Goal: Information Seeking & Learning: Learn about a topic

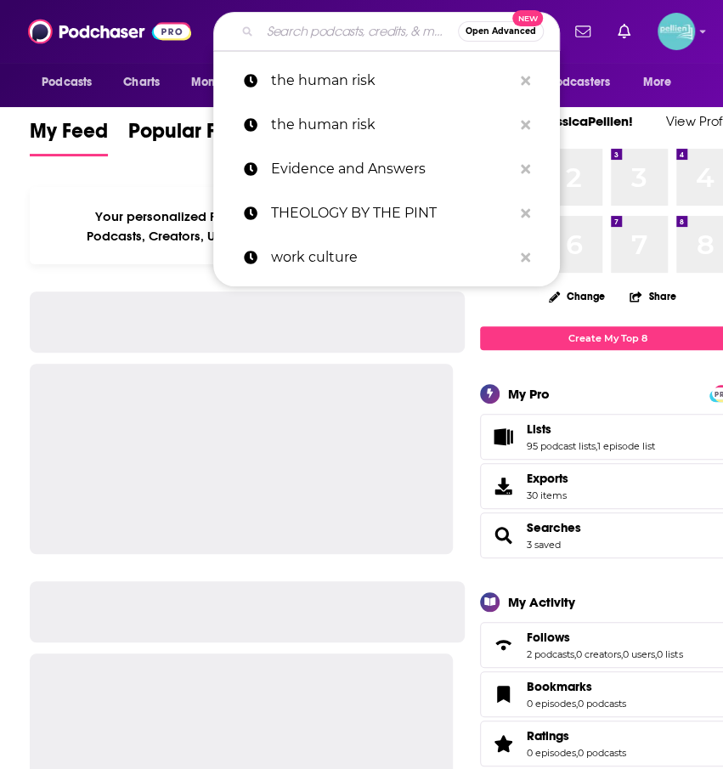
click at [306, 42] on input "Search podcasts, credits, & more..." at bounding box center [359, 31] width 198 height 27
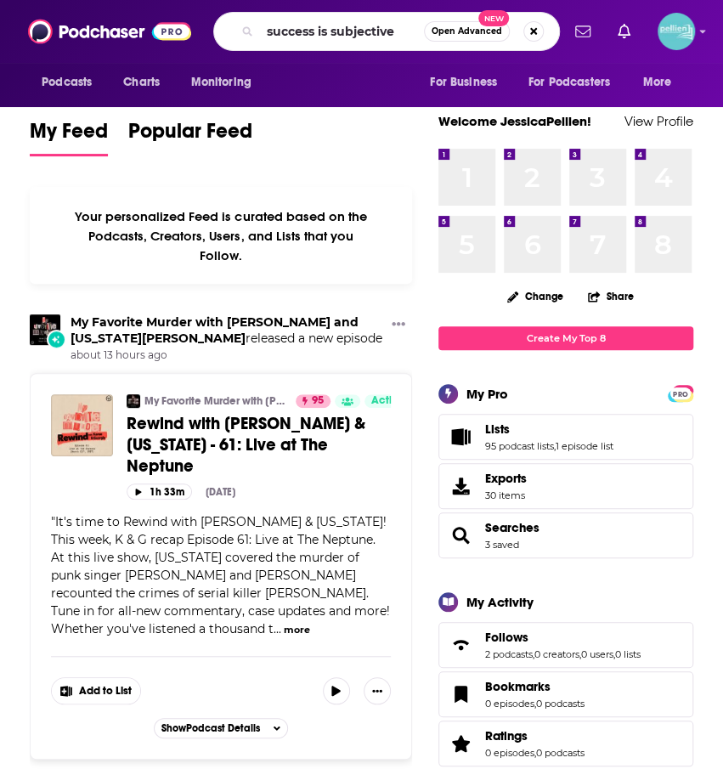
type input "success is subjective"
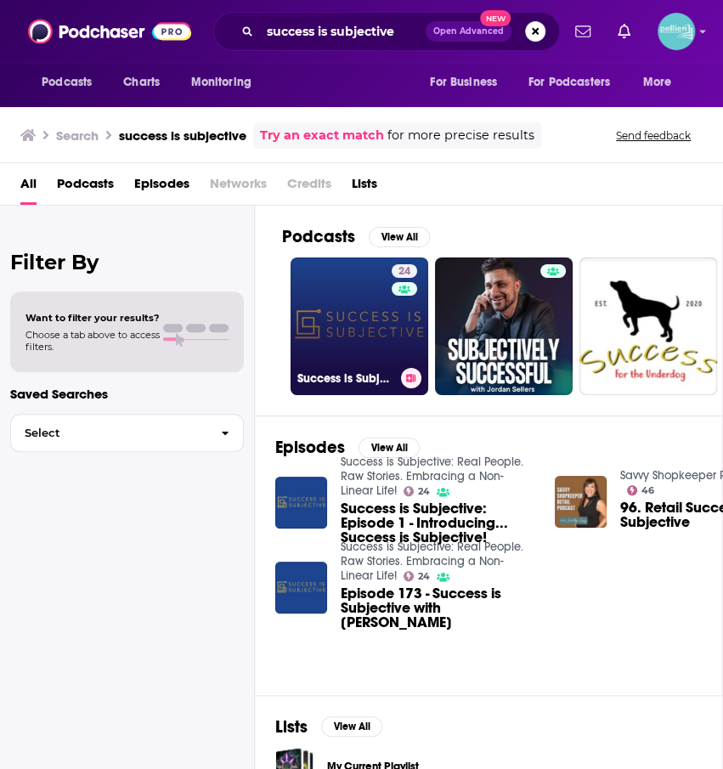
click at [321, 346] on link "24 Success is Subjective: Real People. Raw Stories. Embracing a Non-Linear Life!" at bounding box center [359, 326] width 138 height 138
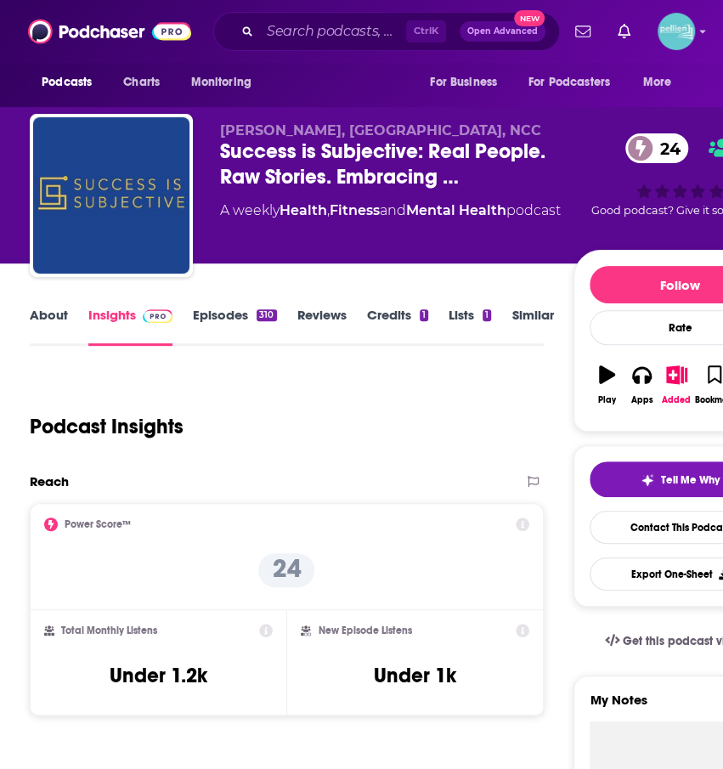
click at [61, 308] on link "About" at bounding box center [49, 326] width 38 height 39
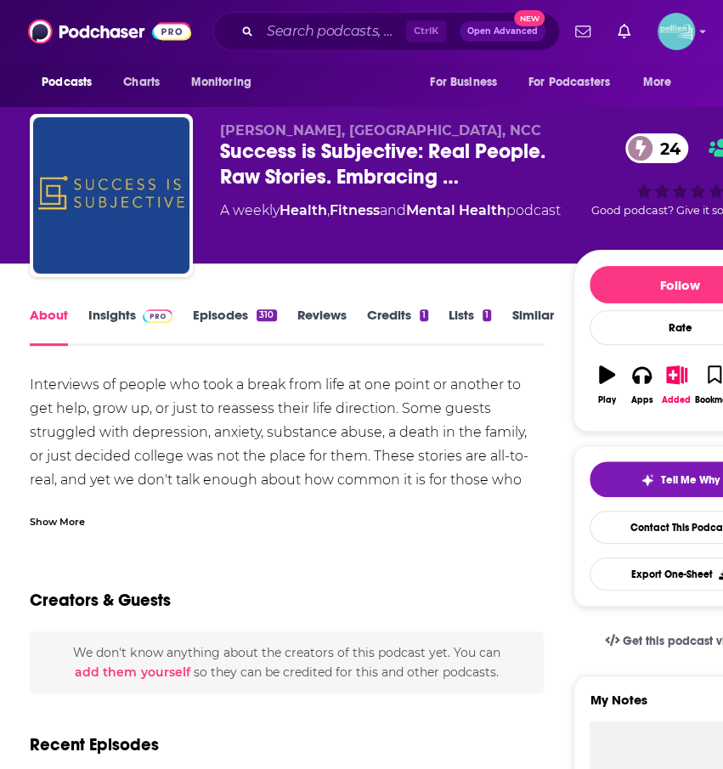
scroll to position [48, 0]
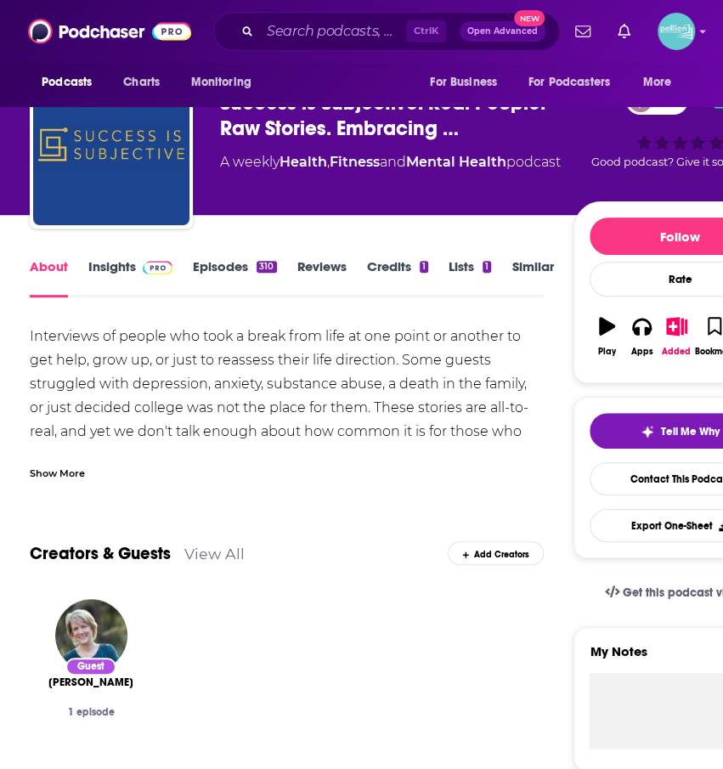
click at [60, 478] on div "Show More" at bounding box center [57, 472] width 55 height 16
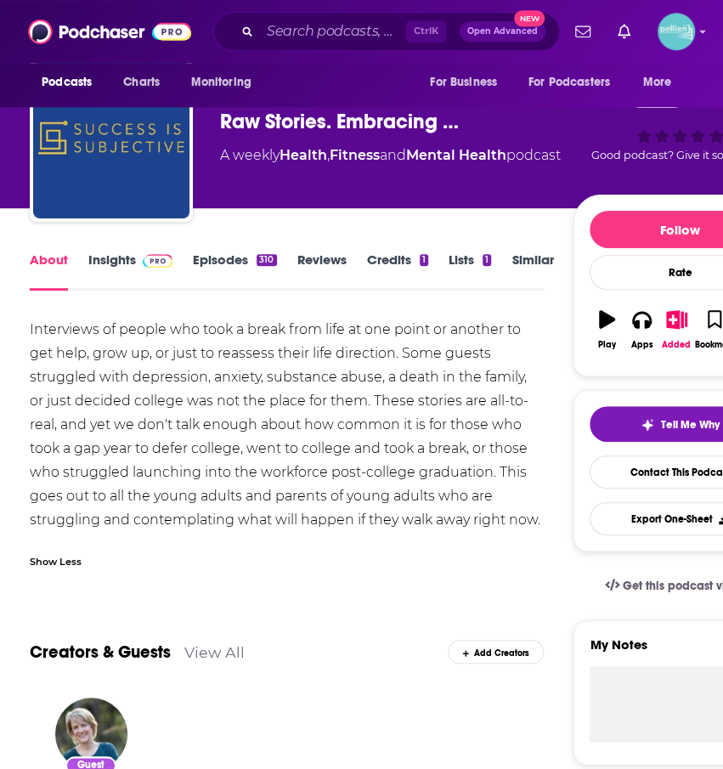
scroll to position [0, 0]
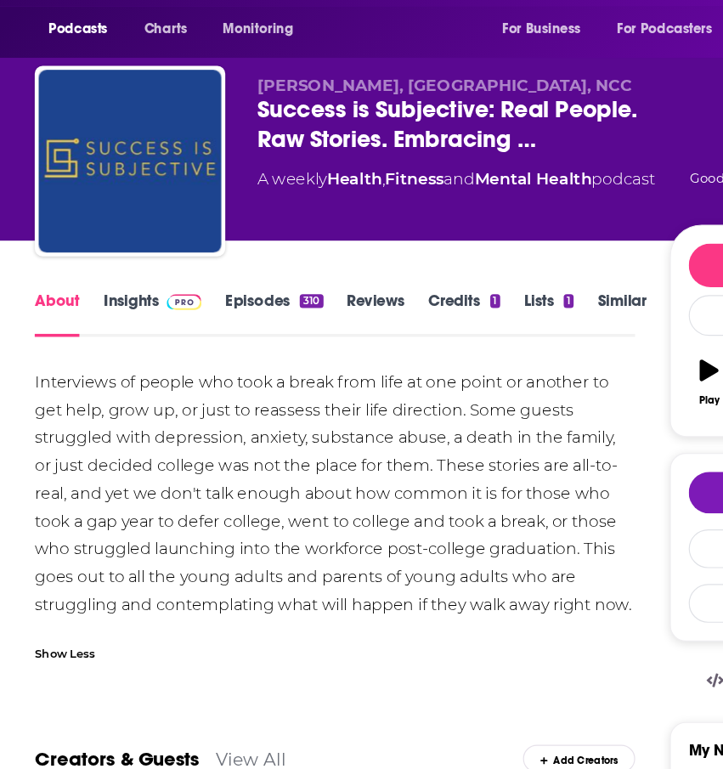
click at [31, 386] on div "Interviews of people who took a break from life at one point or another to get …" at bounding box center [287, 480] width 514 height 214
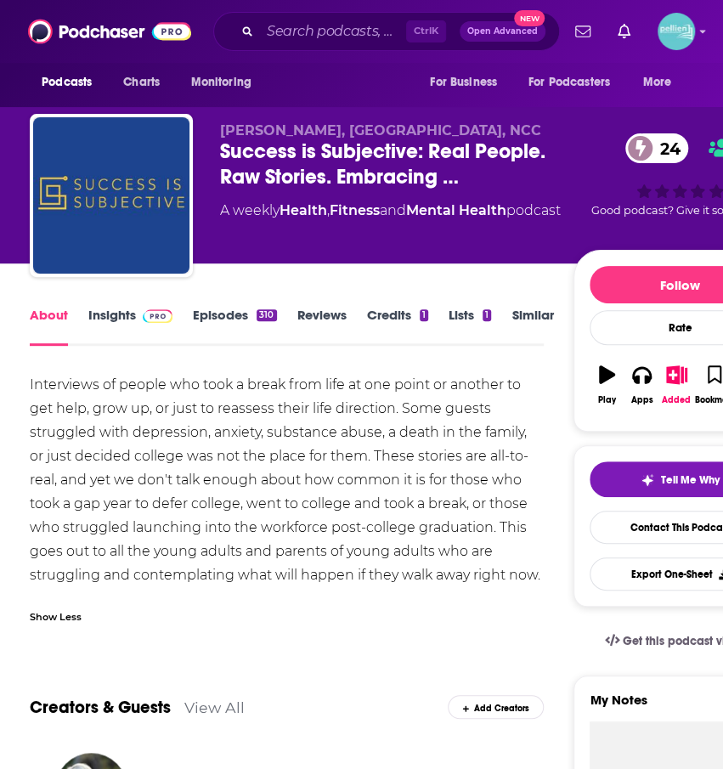
drag, startPoint x: 31, startPoint y: 385, endPoint x: 544, endPoint y: 578, distance: 548.3
click at [544, 578] on div "Interviews of people who took a break from life at one point or another to get …" at bounding box center [287, 480] width 514 height 214
click at [541, 577] on div "Interviews of people who took a break from life at one point or another to get …" at bounding box center [287, 480] width 514 height 214
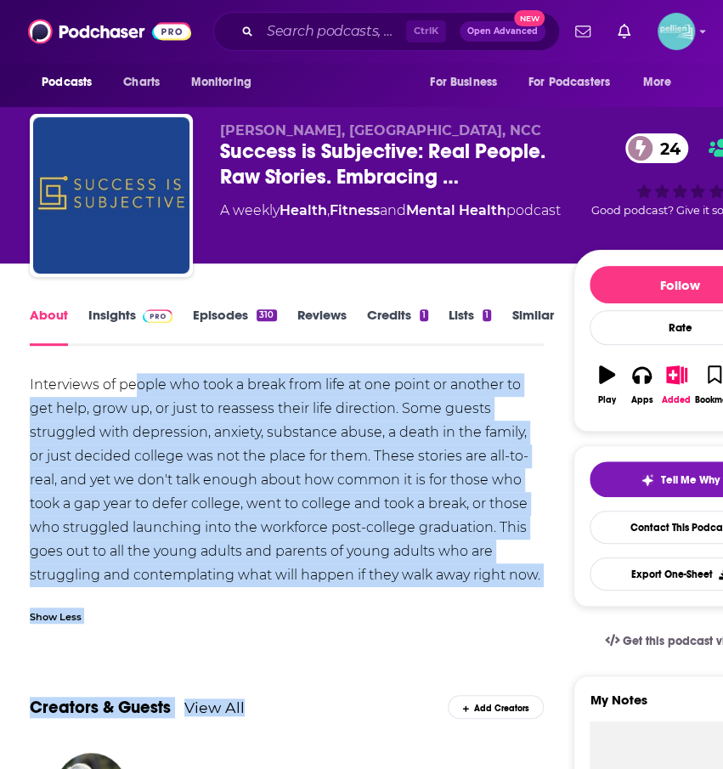
drag, startPoint x: 544, startPoint y: 578, endPoint x: 132, endPoint y: 384, distance: 455.5
click at [276, 471] on div "Interviews of people who took a break from life at one point or another to get …" at bounding box center [287, 480] width 514 height 214
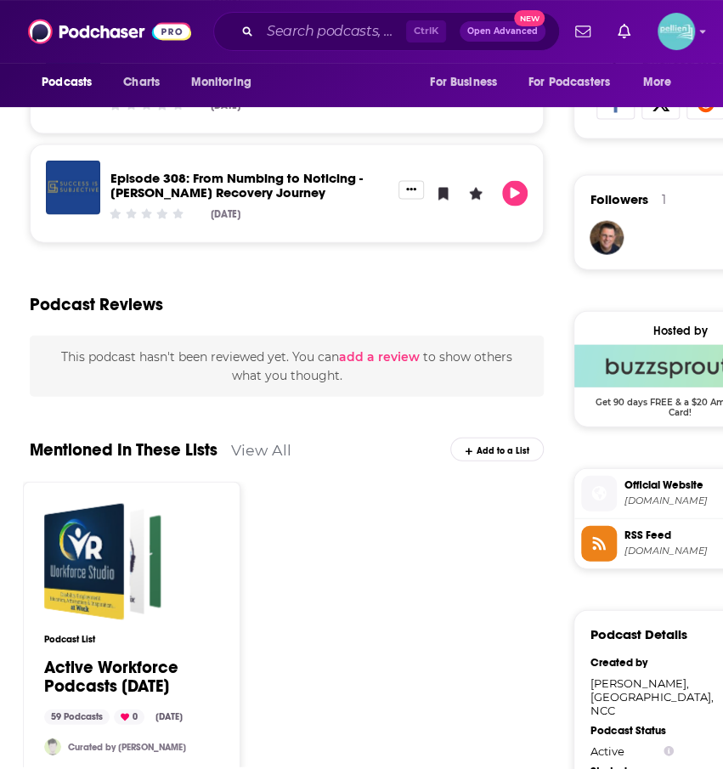
scroll to position [1126, 0]
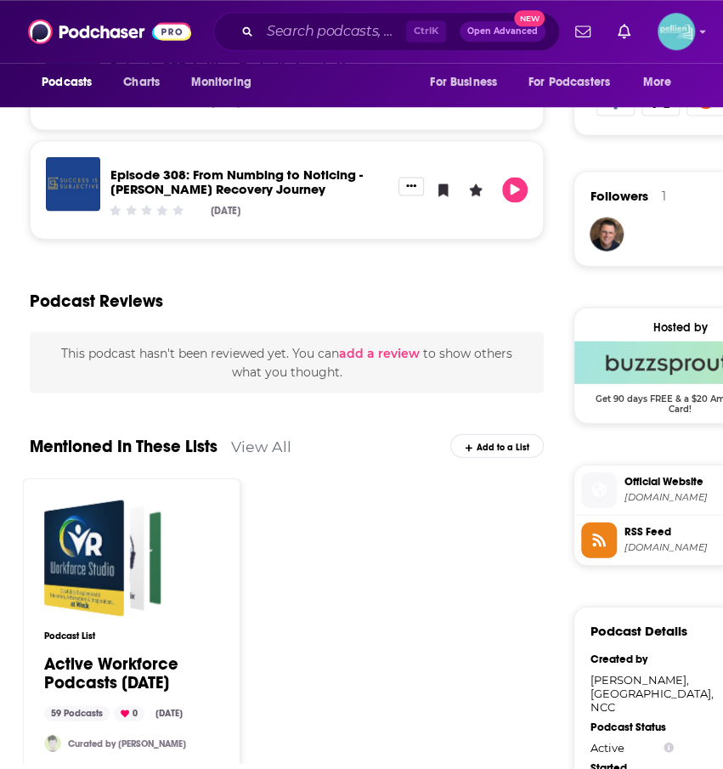
click at [684, 477] on span "Official Website" at bounding box center [700, 480] width 155 height 15
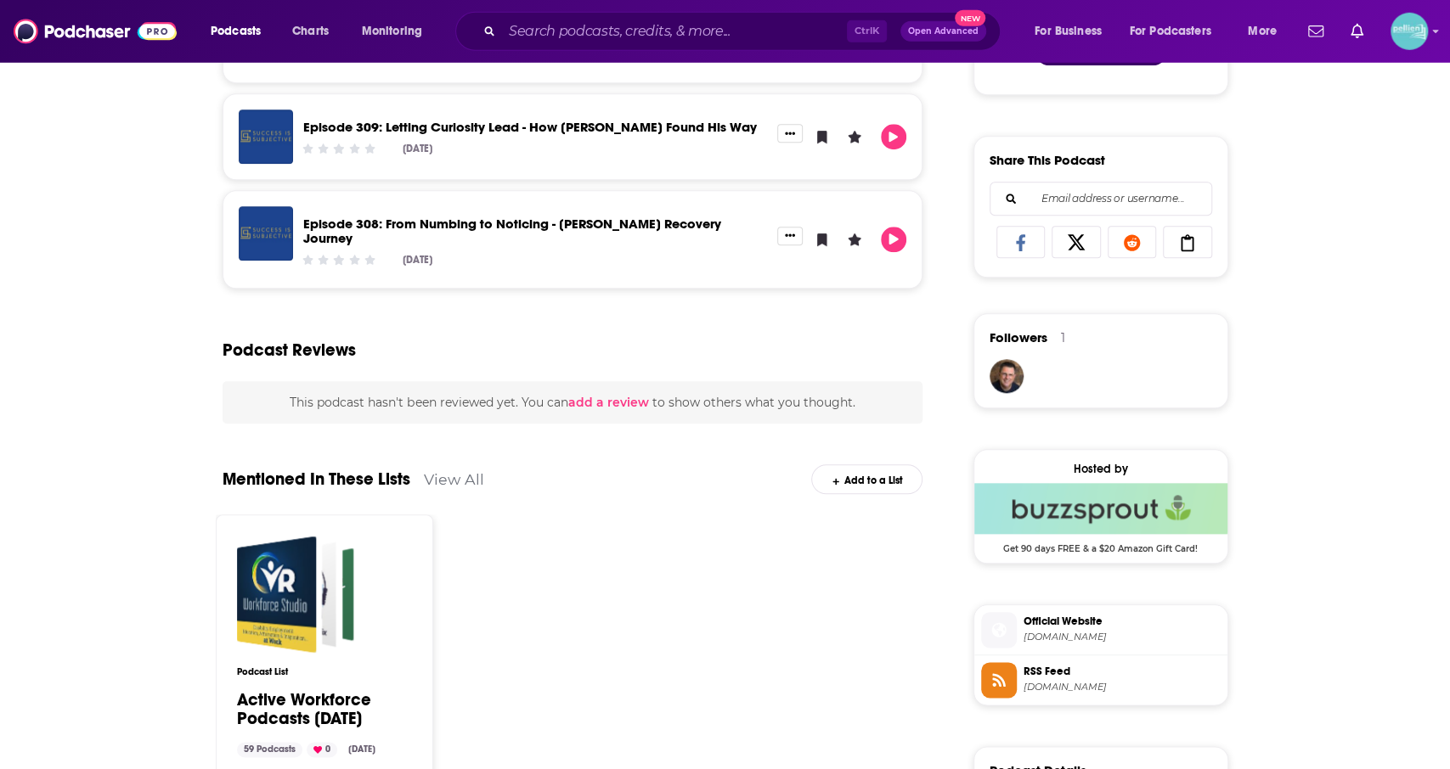
scroll to position [986, 0]
